Goal: Find contact information: Find contact information

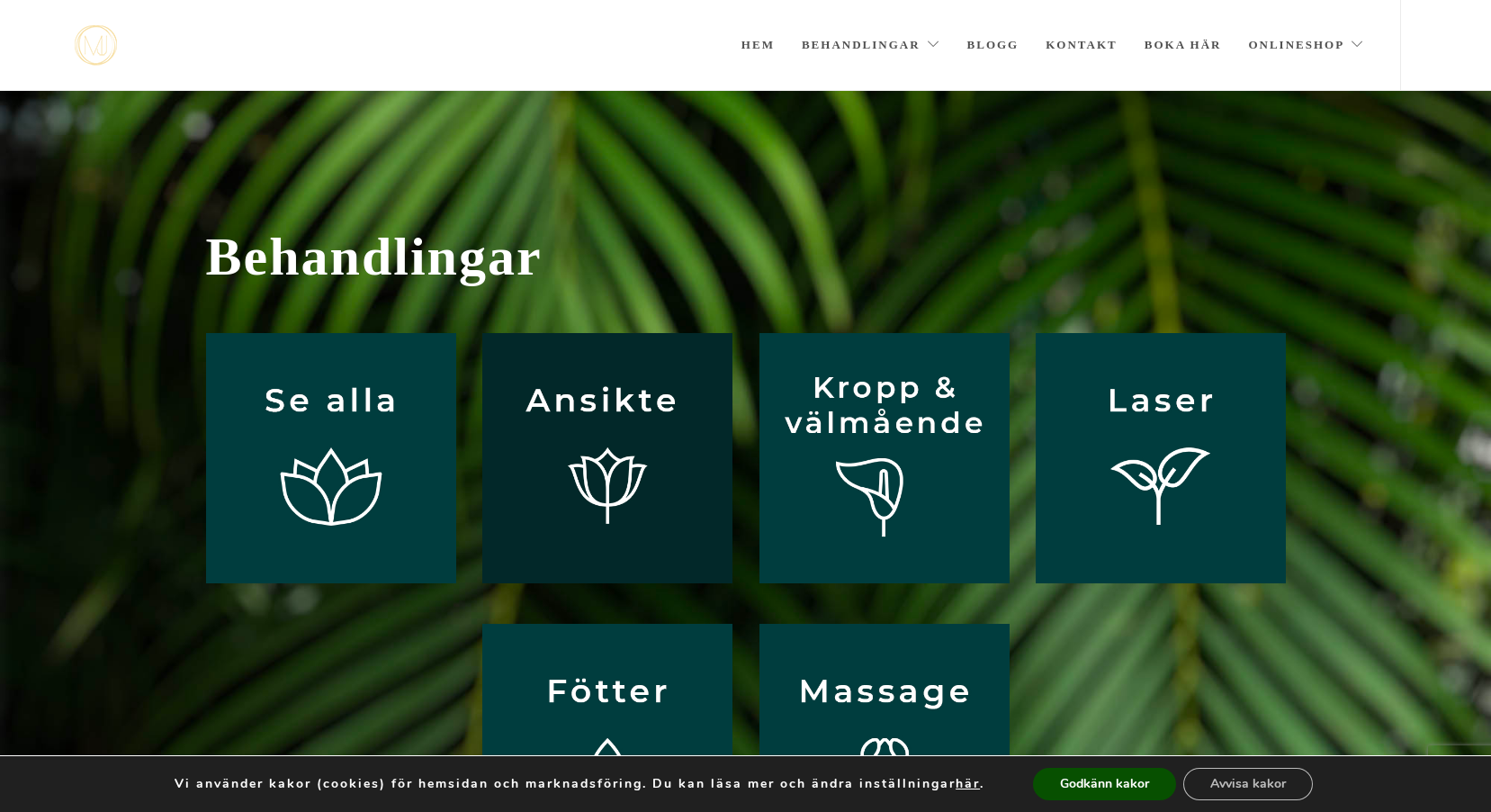
click at [580, 466] on img at bounding box center [608, 458] width 250 height 250
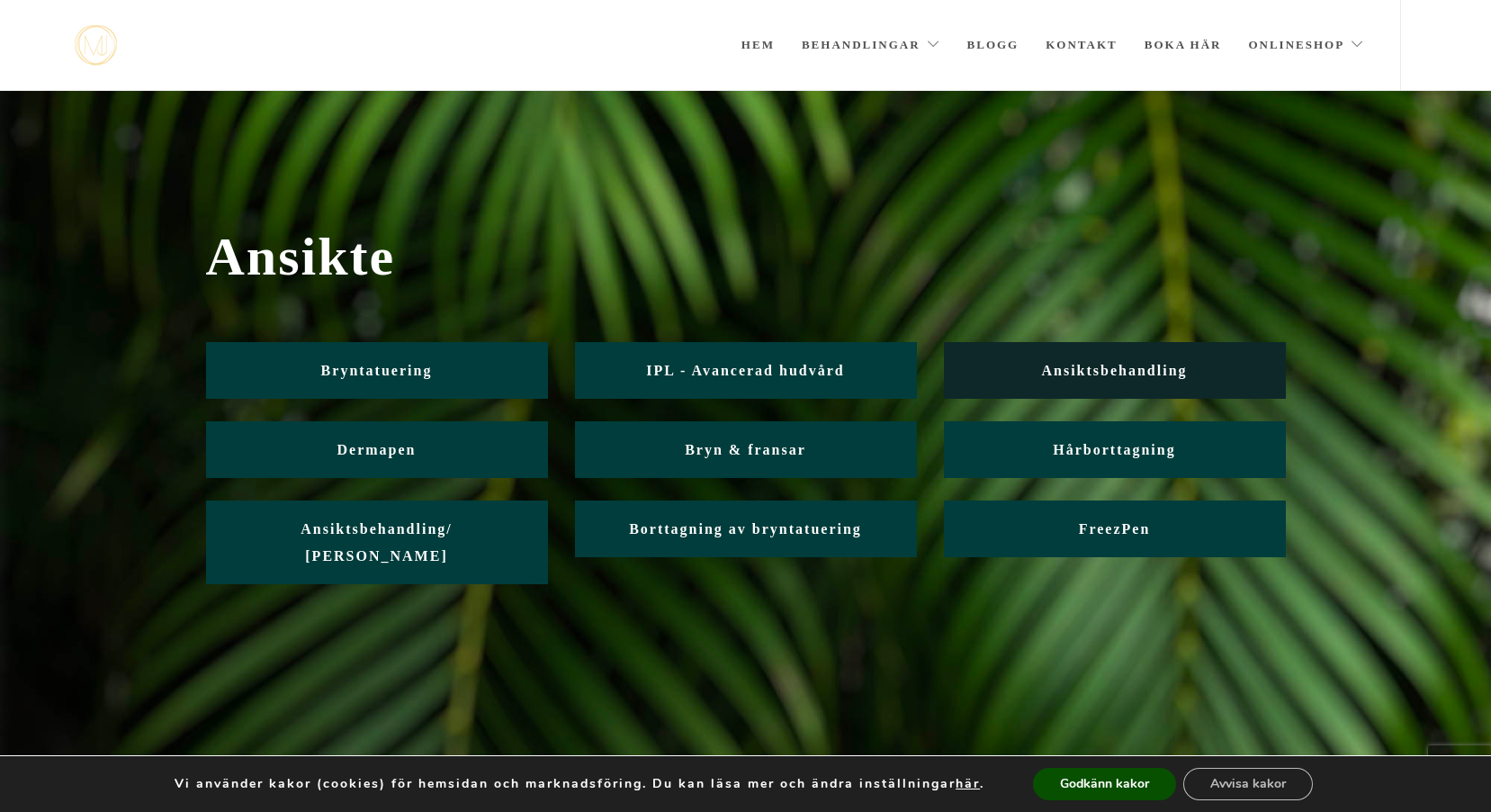
click at [1109, 365] on span "Ansiktsbehandling" at bounding box center [1114, 370] width 146 height 16
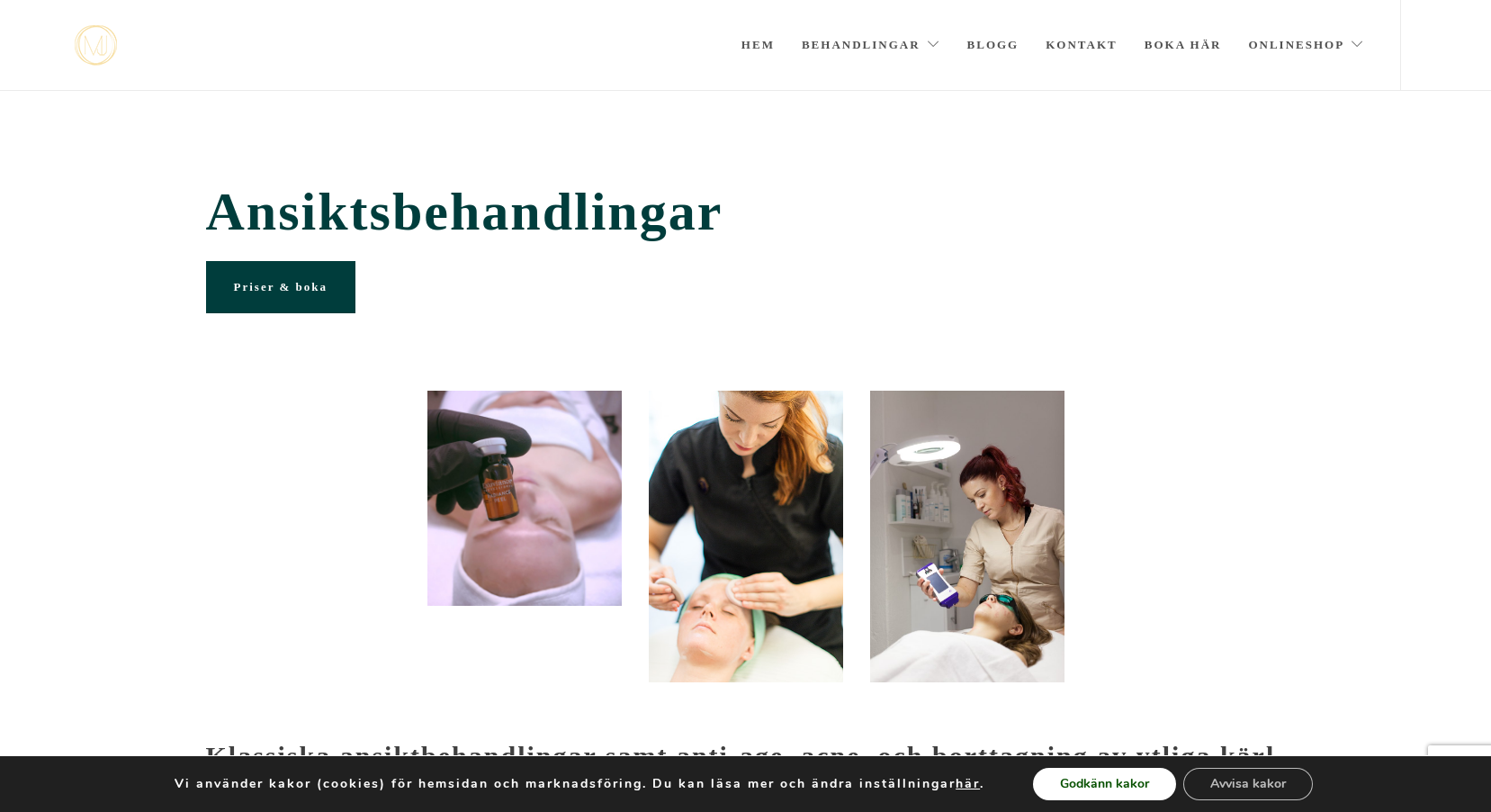
click at [1139, 779] on button "Godkänn kakor" at bounding box center [1104, 784] width 143 height 33
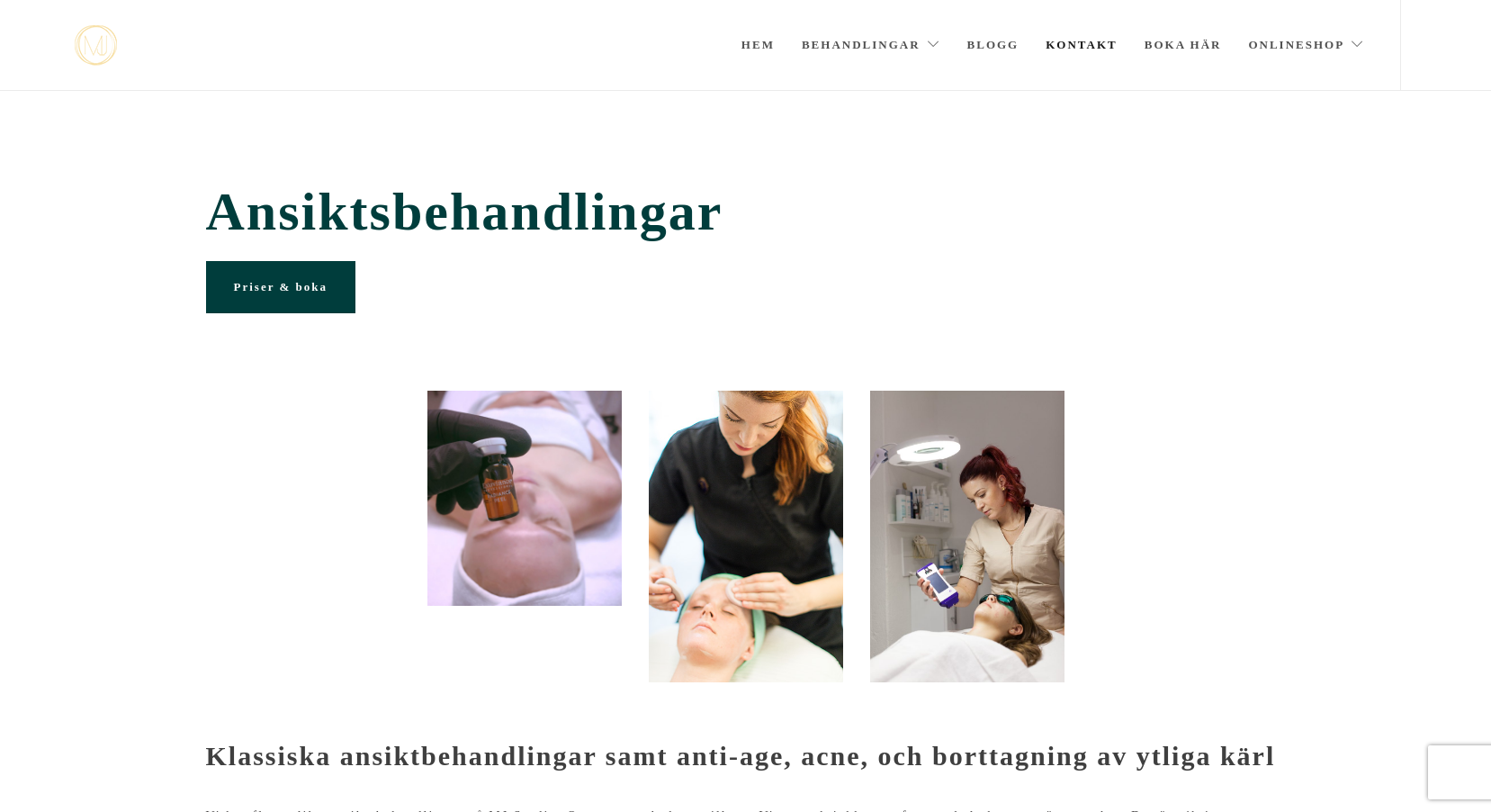
click at [1082, 43] on link "Kontakt" at bounding box center [1081, 45] width 72 height 90
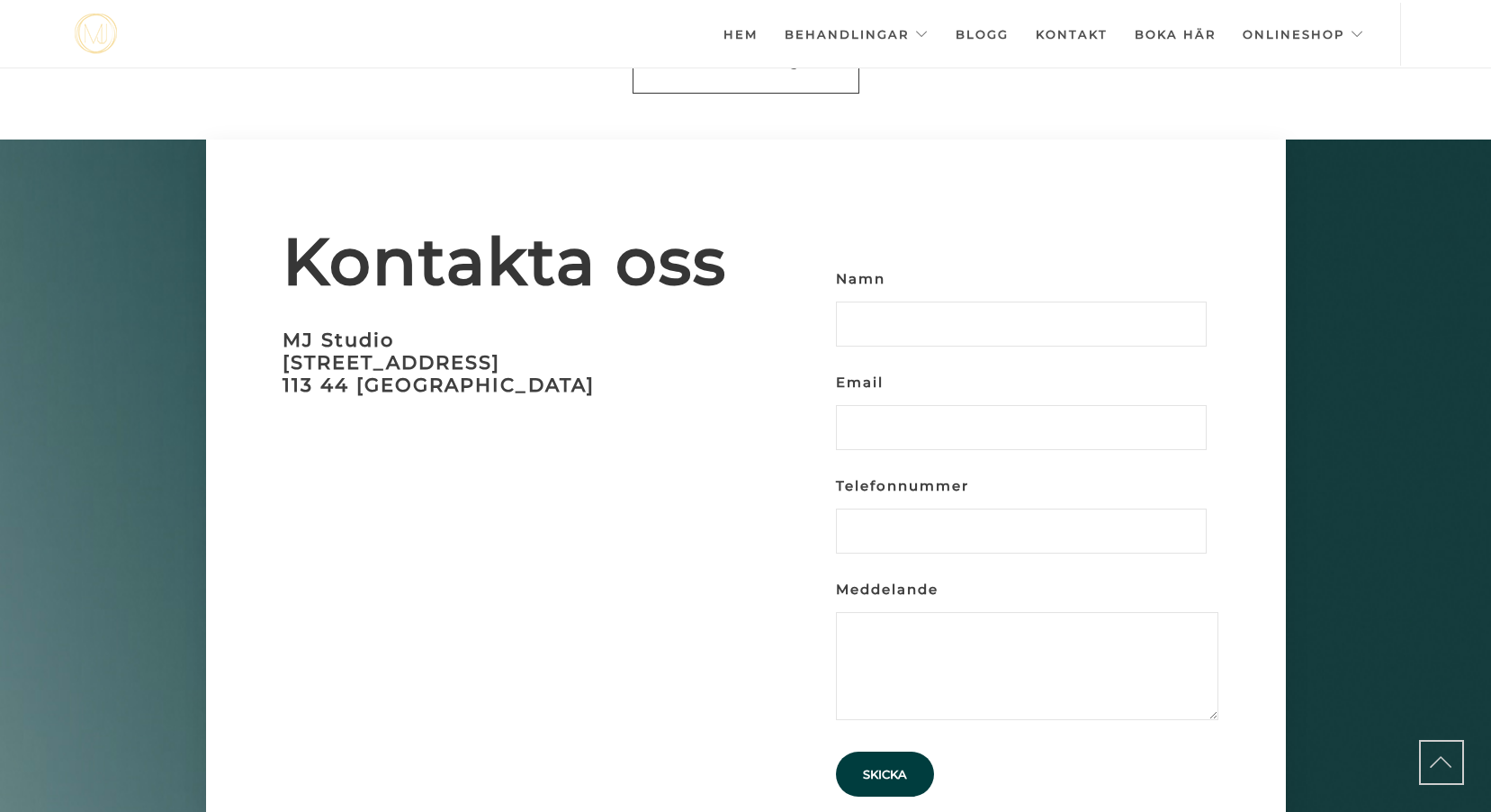
scroll to position [5457, 0]
